Goal: Understand process/instructions: Learn about a topic

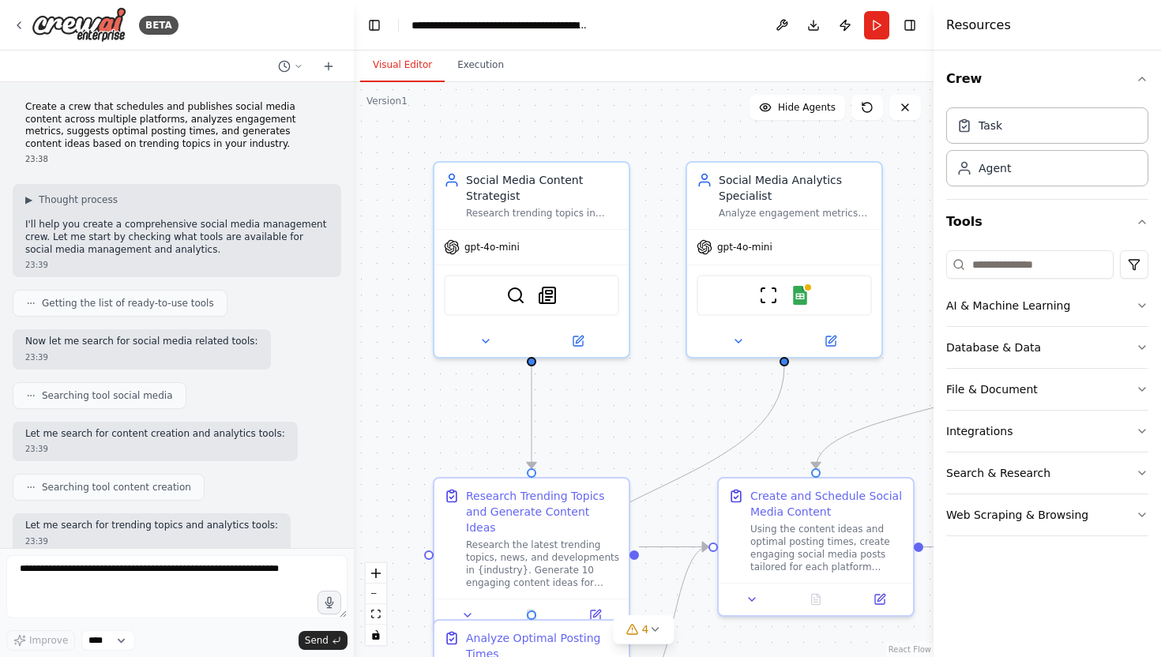
scroll to position [2425, 0]
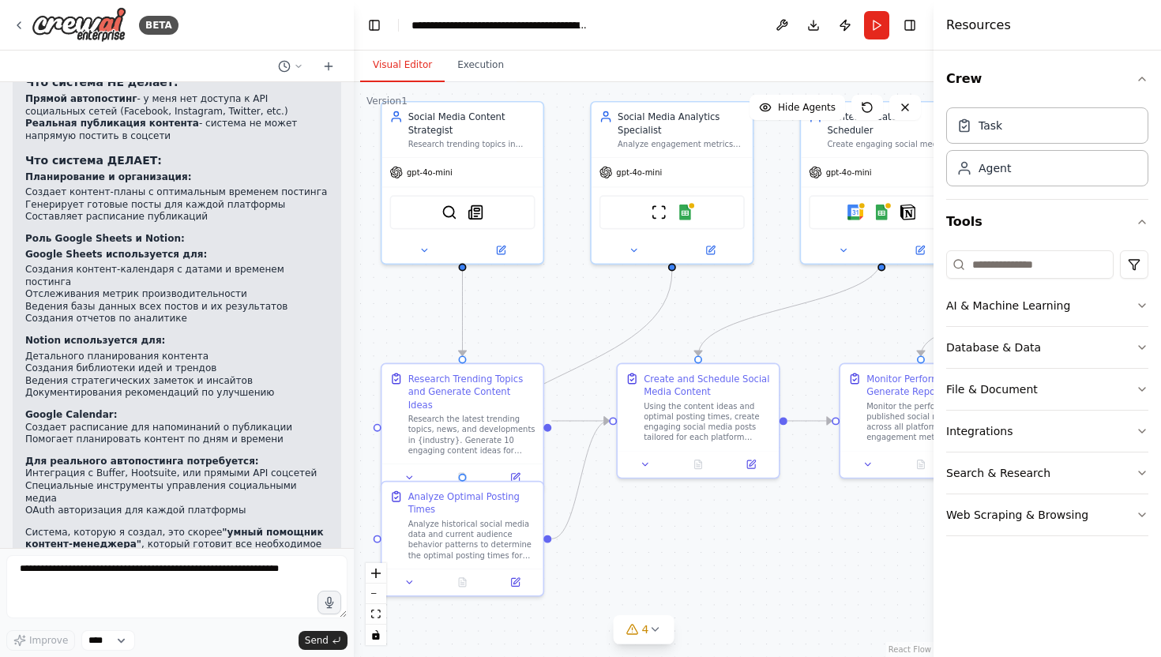
drag, startPoint x: 410, startPoint y: 201, endPoint x: 342, endPoint y: 141, distance: 90.7
click at [342, 141] on div "BETA Create a crew that schedules and publishes social media content across mul…" at bounding box center [580, 328] width 1161 height 657
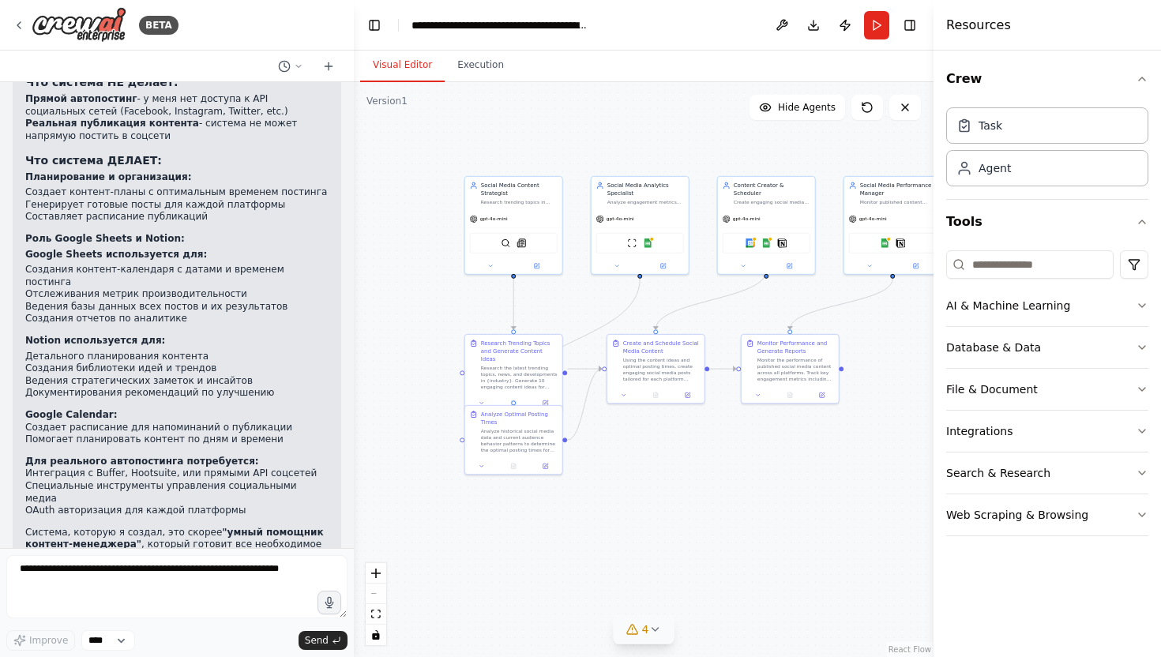
click at [658, 623] on icon at bounding box center [655, 629] width 13 height 13
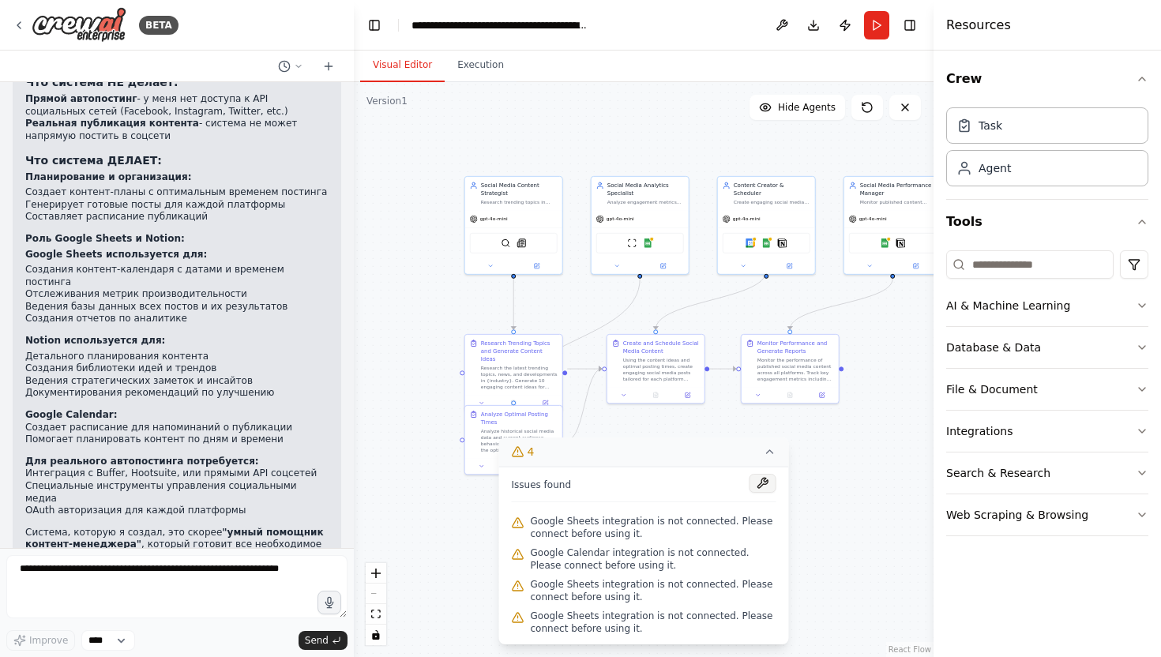
click at [768, 485] on button at bounding box center [763, 483] width 27 height 19
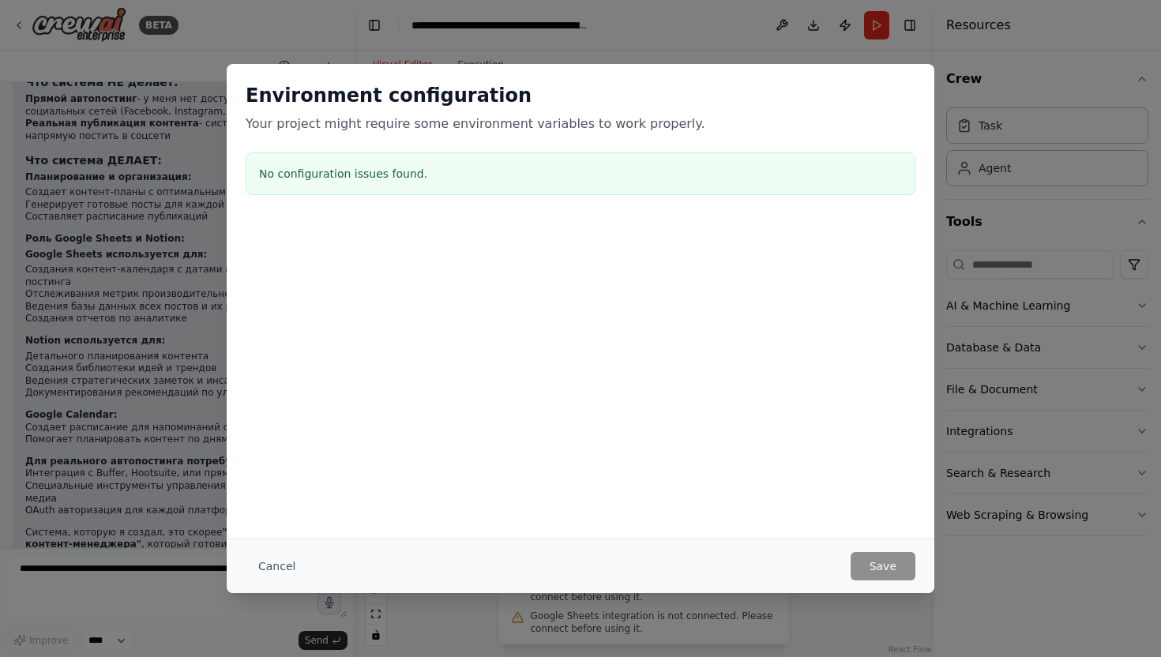
click at [472, 325] on div at bounding box center [581, 299] width 708 height 158
click at [412, 169] on h3 "No configuration issues found." at bounding box center [580, 174] width 643 height 16
click at [265, 572] on button "Cancel" at bounding box center [277, 566] width 62 height 28
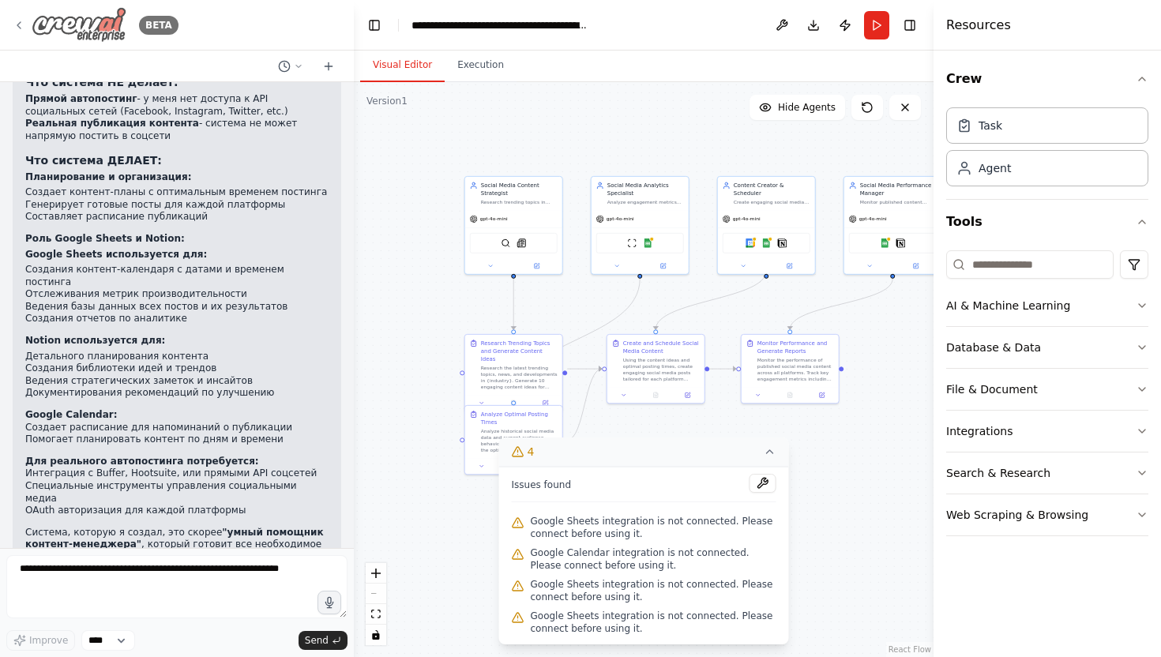
click at [104, 28] on img at bounding box center [79, 25] width 95 height 36
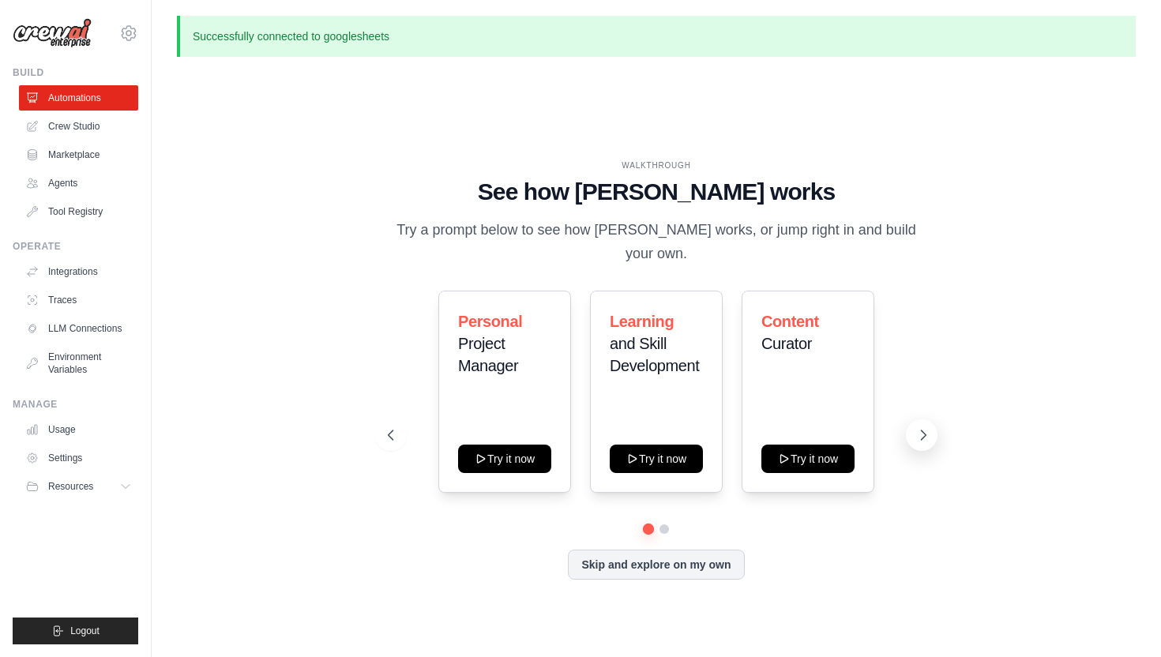
click at [921, 427] on icon at bounding box center [924, 435] width 16 height 16
click at [920, 427] on icon at bounding box center [924, 435] width 16 height 16
